Goal: Information Seeking & Learning: Understand process/instructions

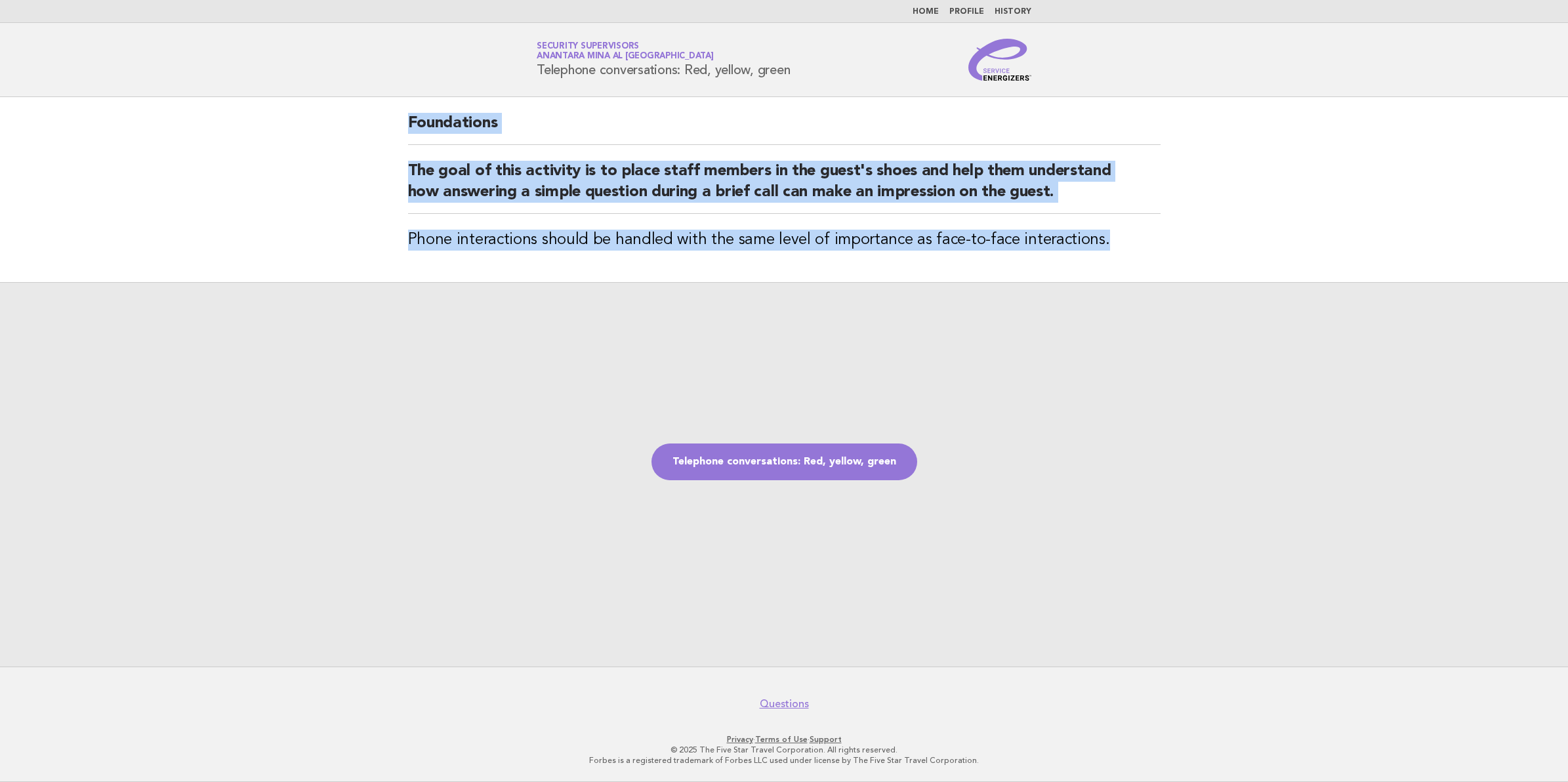
drag, startPoint x: 408, startPoint y: 125, endPoint x: 1101, endPoint y: 228, distance: 700.6
click at [1101, 228] on div "Foundations The goal of this activity is to place staff members in the guest's …" at bounding box center [784, 189] width 784 height 185
copy div "Foundations The goal of this activity is to place staff members in the guest's …"
click at [823, 459] on link "Telephone conversations: Red, yellow, green" at bounding box center [785, 462] width 266 height 37
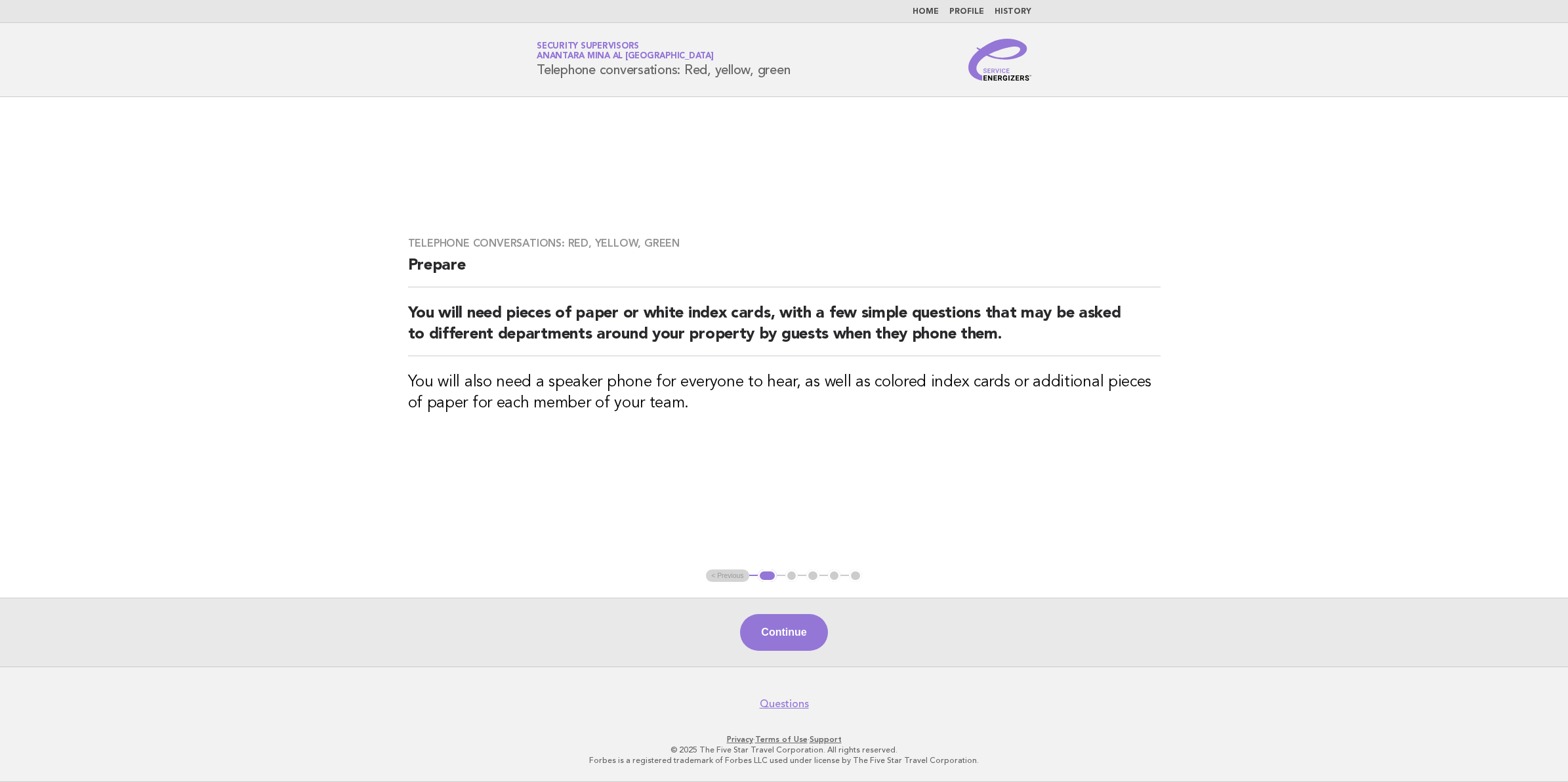
click at [1009, 338] on h2 "You will need pieces of paper or white index cards, with a few simple questions…" at bounding box center [784, 330] width 752 height 53
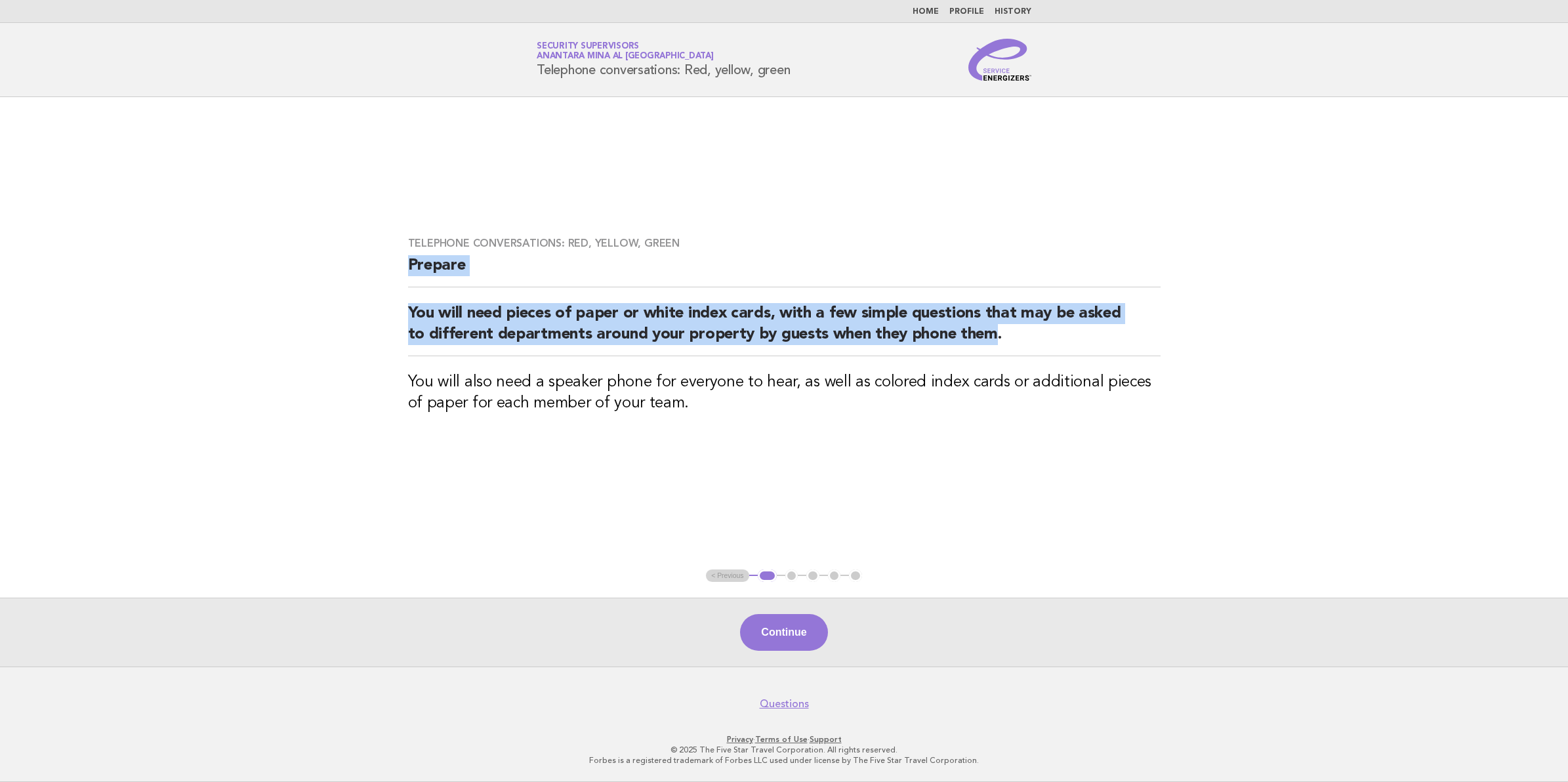
drag, startPoint x: 999, startPoint y: 336, endPoint x: 405, endPoint y: 270, distance: 597.7
click at [405, 270] on div "Telephone conversations: Red, yellow, green Prepare You will need pieces of pap…" at bounding box center [784, 333] width 784 height 225
copy div "Prepare You will need pieces of paper or white index cards, with a few simple q…"
click at [801, 624] on button "Continue" at bounding box center [783, 632] width 87 height 37
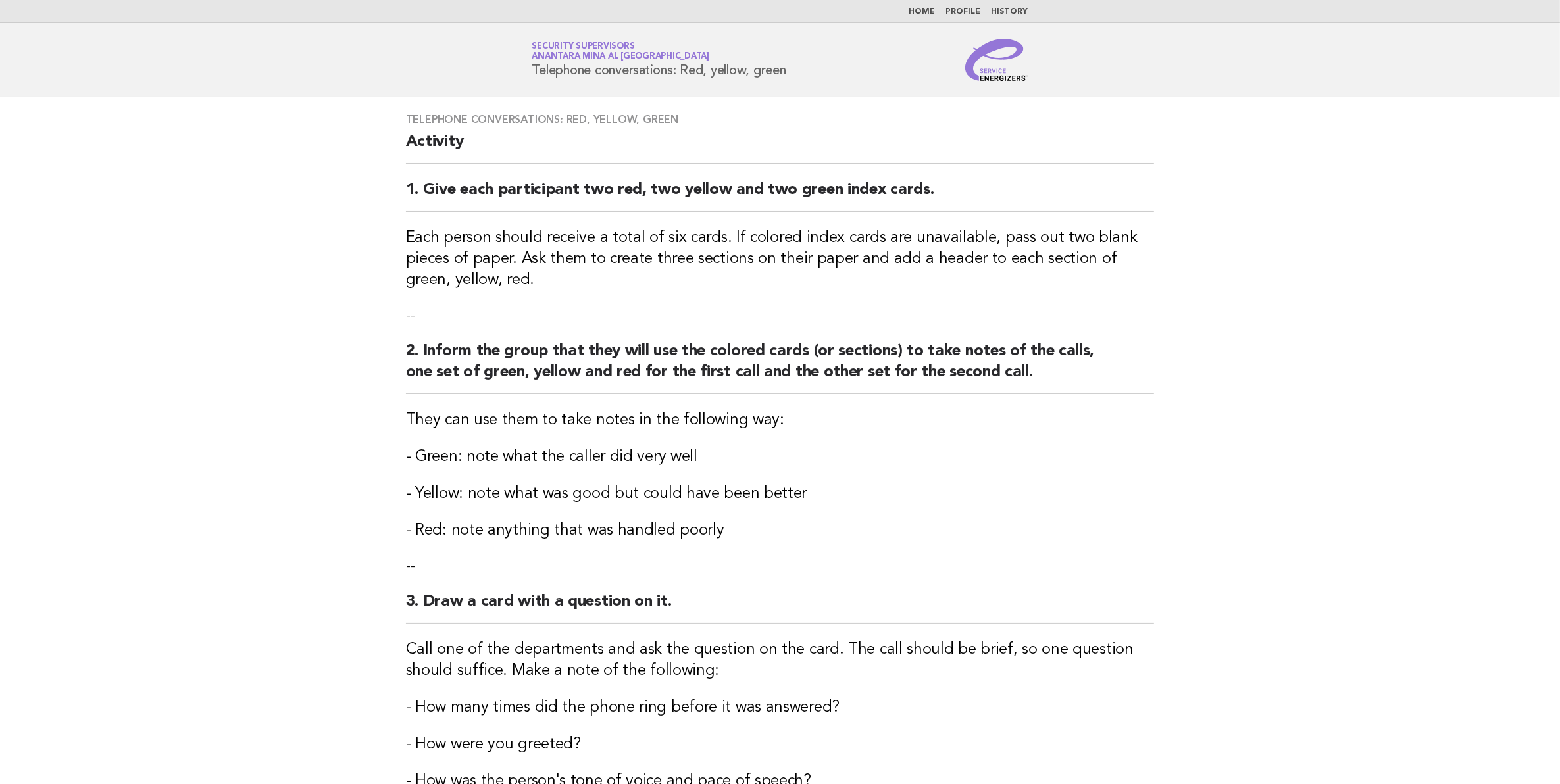
click at [441, 556] on div "Telephone conversations: Red, yellow, green Activity 1. Give each participant t…" at bounding box center [780, 549] width 780 height 903
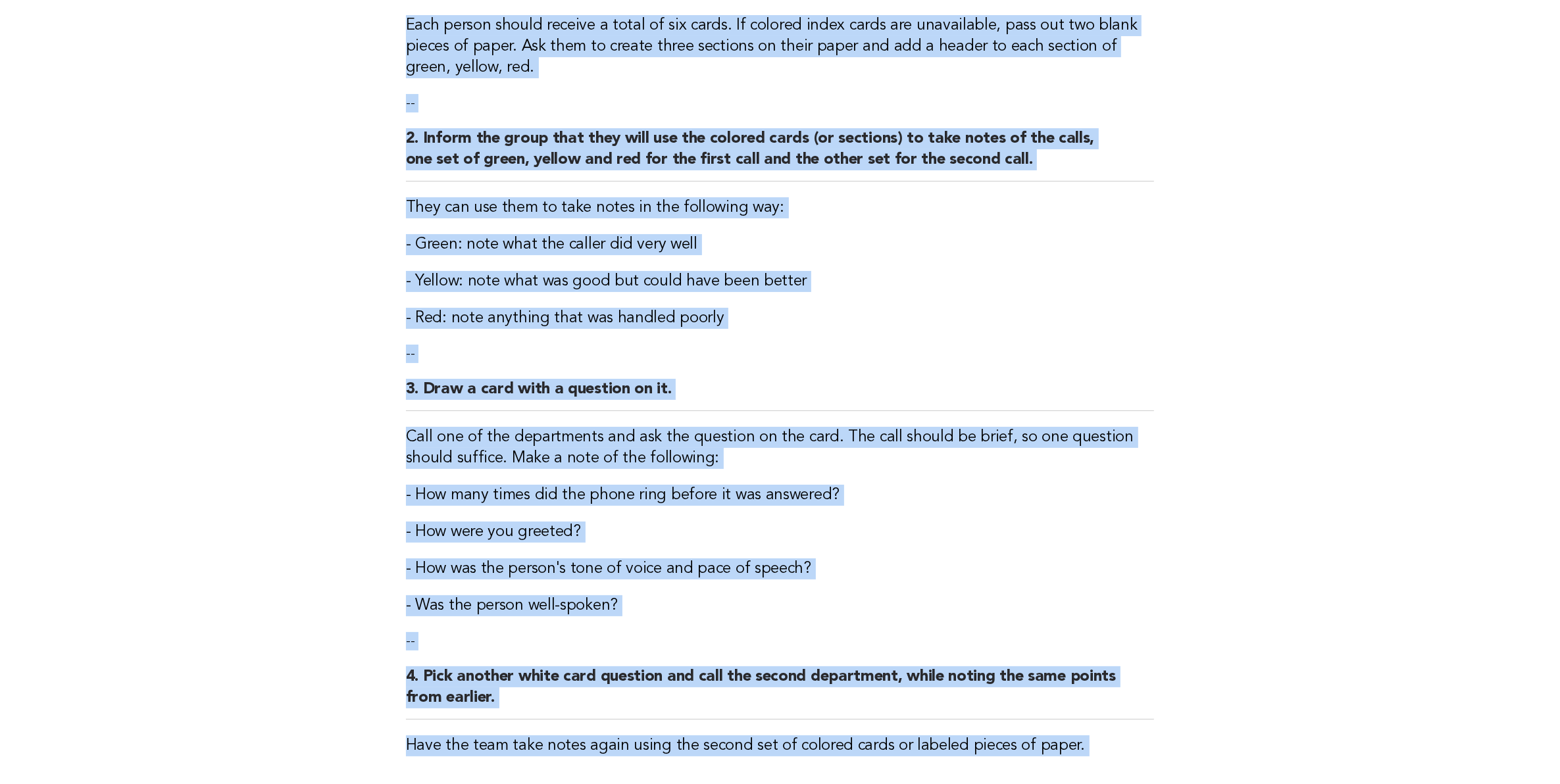
scroll to position [430, 0]
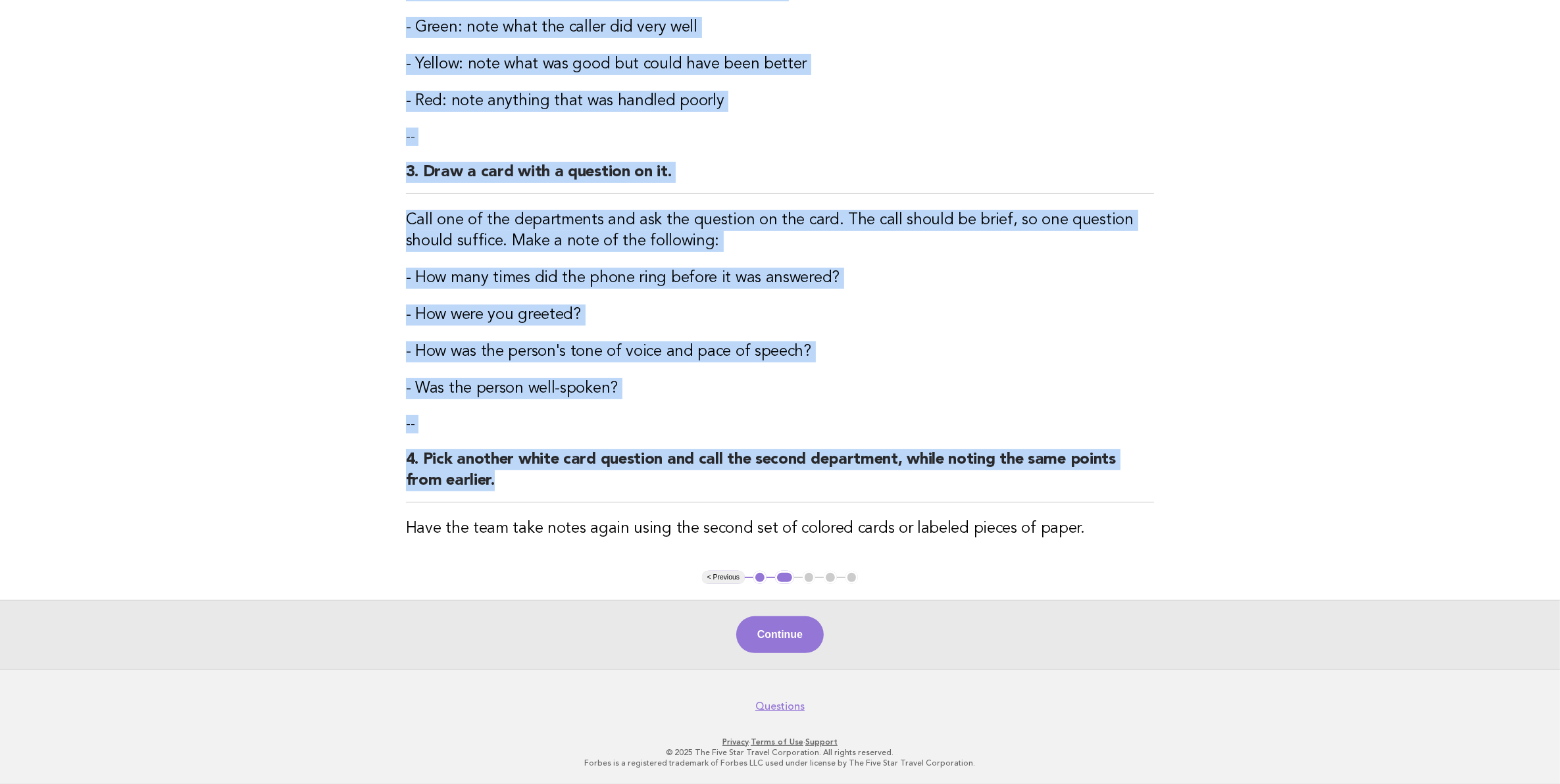
drag, startPoint x: 406, startPoint y: 142, endPoint x: 1055, endPoint y: 474, distance: 729.0
click at [1055, 474] on div "Telephone conversations: Red, yellow, green Activity 1. Give each participant t…" at bounding box center [780, 119] width 780 height 903
copy div "Activity 1. Give each participant two red, two yellow and two green index cards…"
click at [800, 649] on button "Continue" at bounding box center [780, 634] width 88 height 37
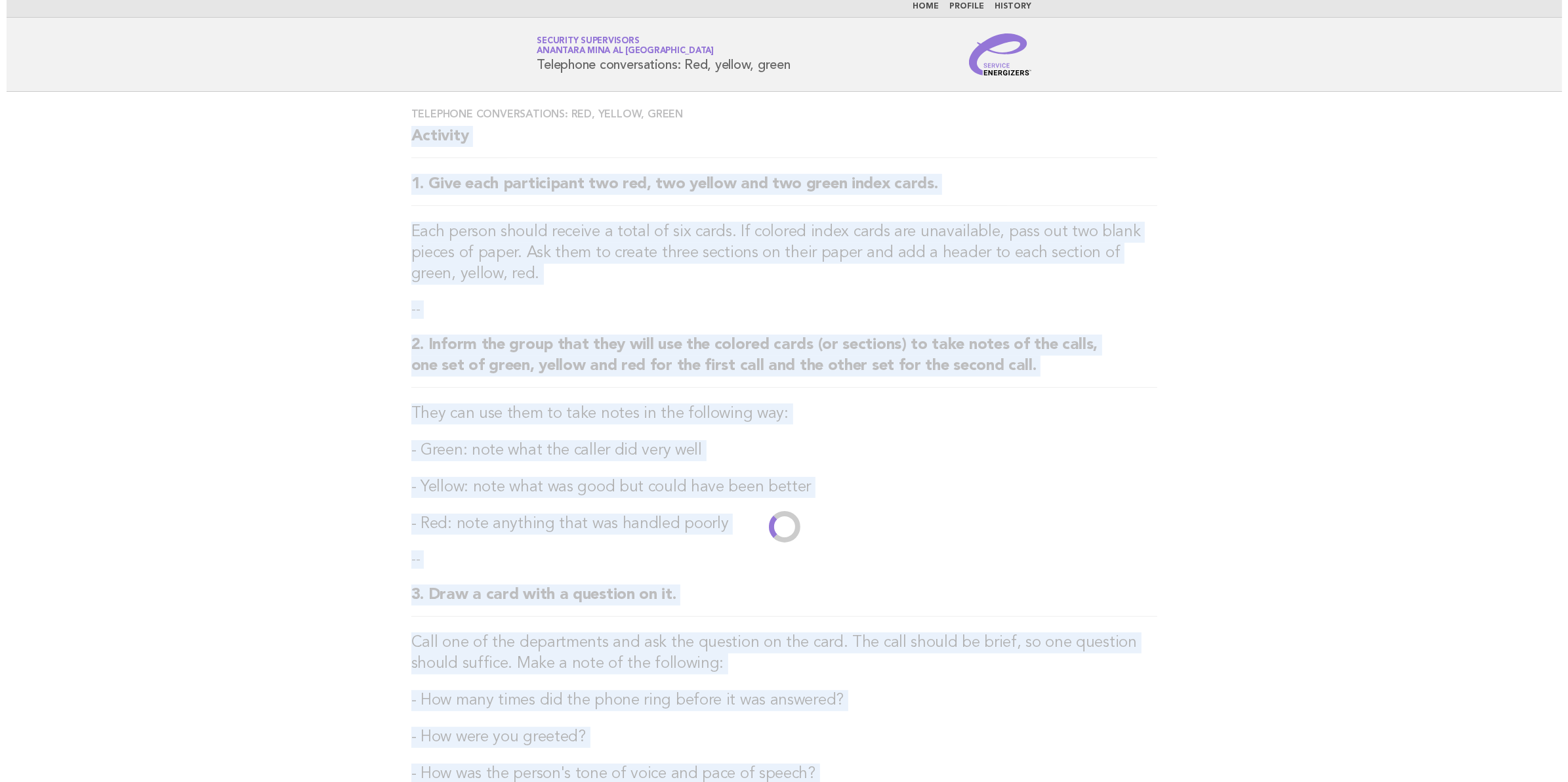
scroll to position [0, 0]
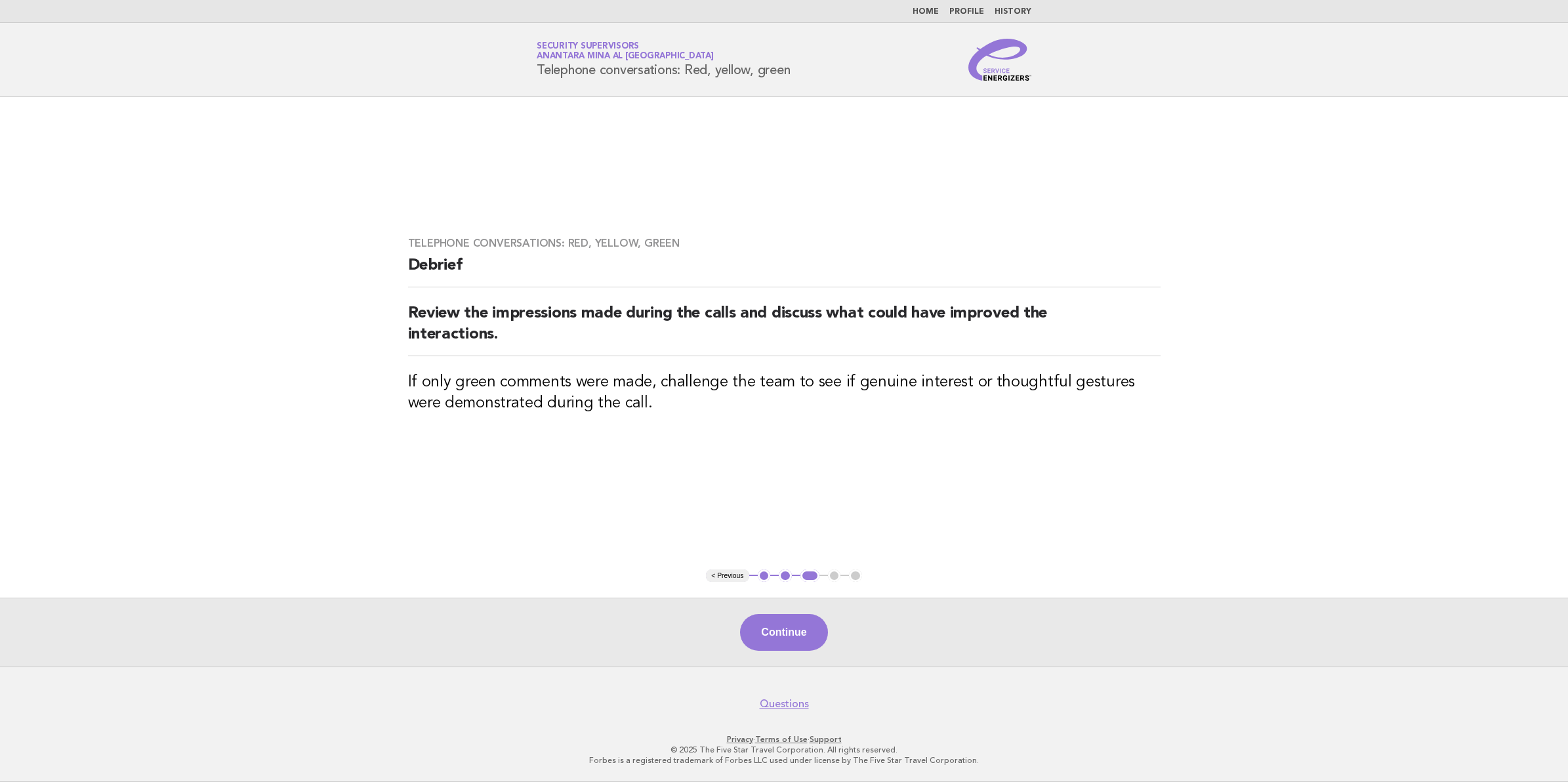
click at [508, 336] on h2 "Review the impressions made during the calls and discuss what could have improv…" at bounding box center [784, 330] width 752 height 53
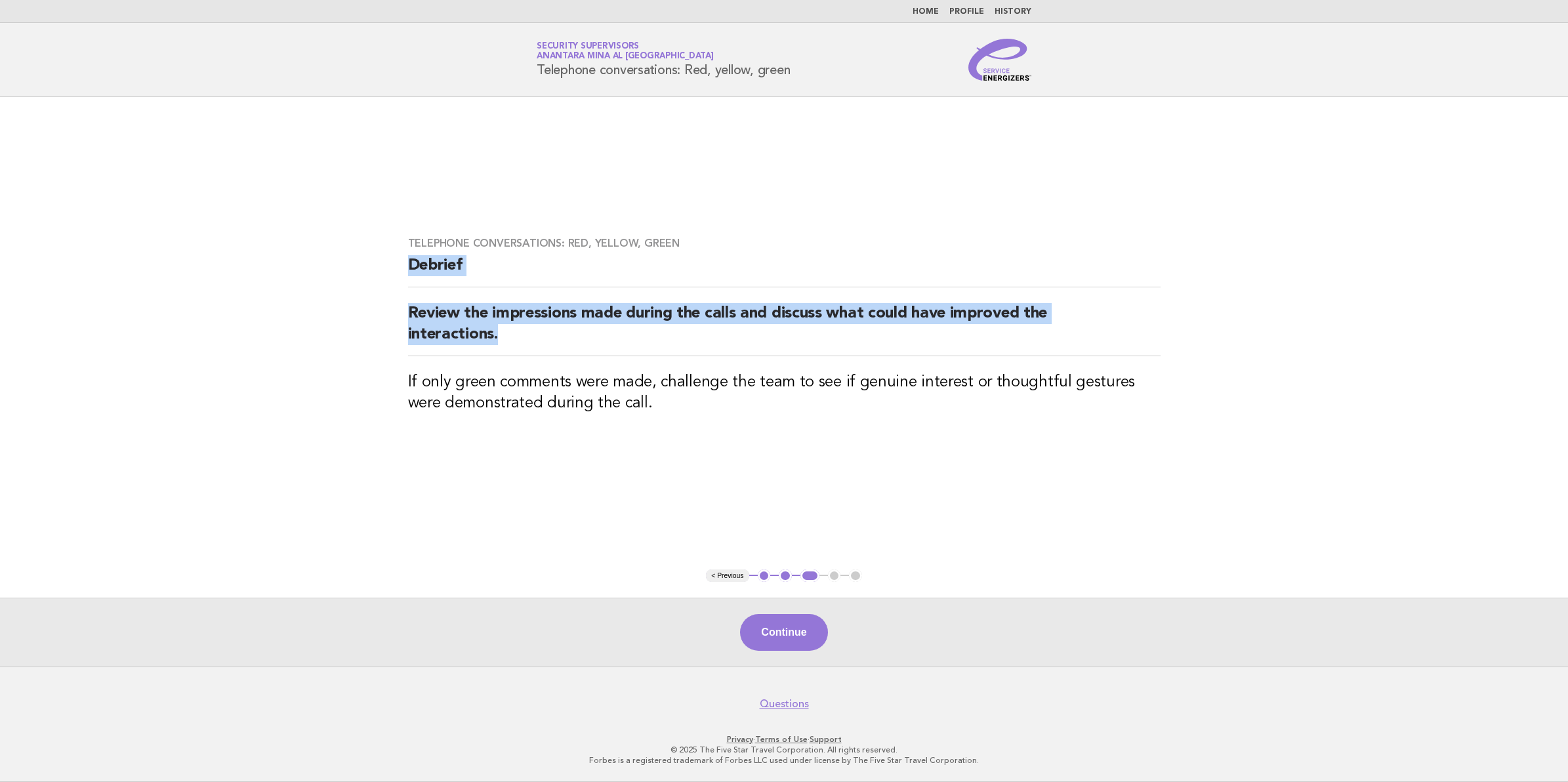
drag, startPoint x: 409, startPoint y: 264, endPoint x: 536, endPoint y: 343, distance: 149.6
click at [536, 343] on div "Telephone conversations: Red, yellow, green Debrief Review the impressions made…" at bounding box center [784, 333] width 784 height 225
copy div "Debrief Review the impressions made during the calls and discuss what could hav…"
click at [785, 638] on button "Continue" at bounding box center [783, 632] width 87 height 37
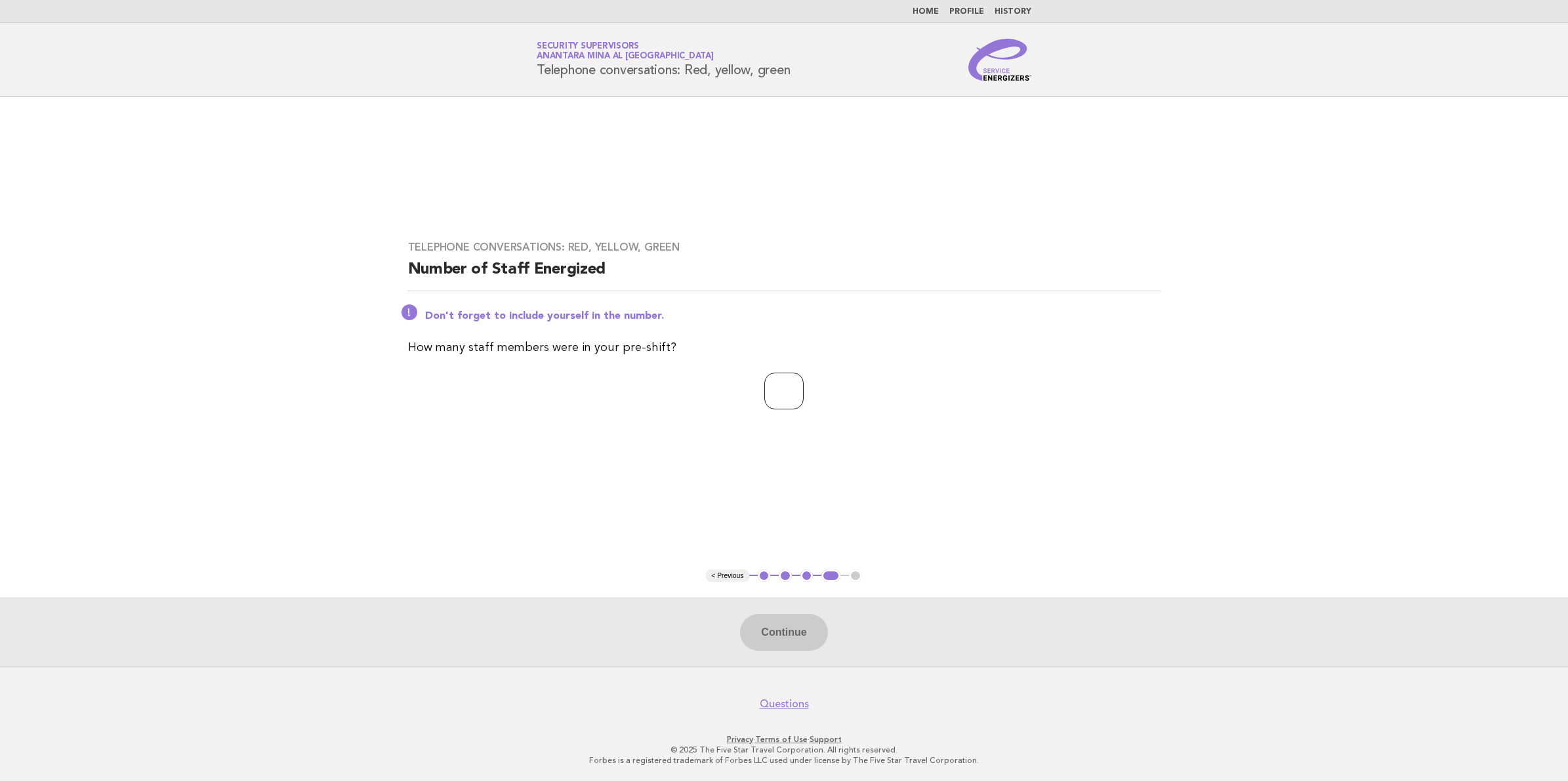
click at [764, 391] on input "number" at bounding box center [784, 391] width 39 height 37
type input "**"
click at [801, 636] on button "Continue" at bounding box center [783, 632] width 87 height 37
